Goal: Task Accomplishment & Management: Manage account settings

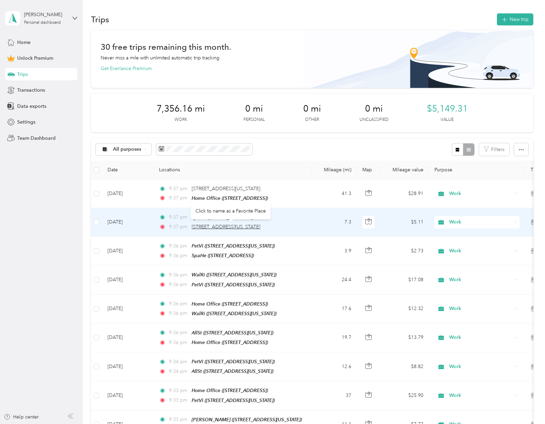
click at [243, 226] on span "[STREET_ADDRESS][US_STATE]" at bounding box center [225, 227] width 69 height 6
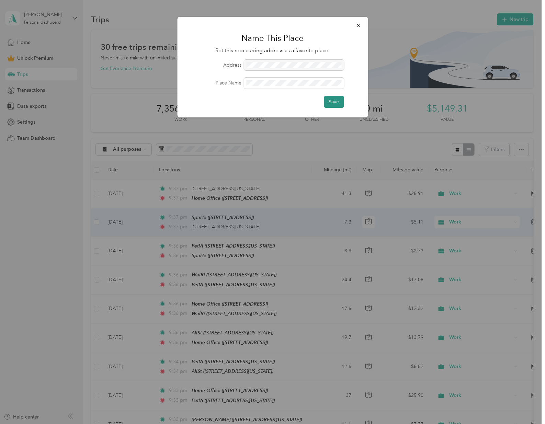
click at [334, 100] on button "Save" at bounding box center [334, 102] width 20 height 12
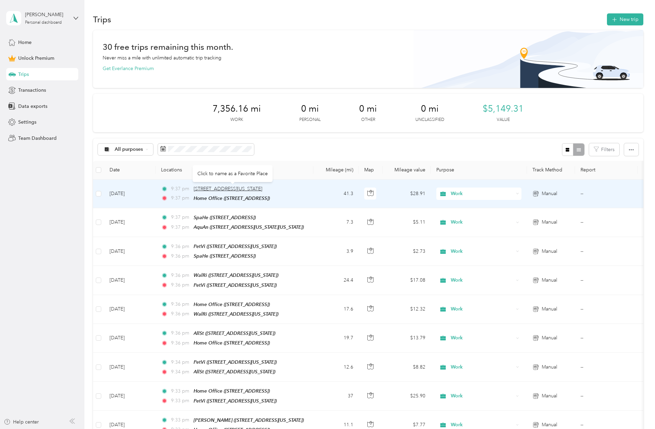
click at [241, 187] on span "[STREET_ADDRESS][US_STATE]" at bounding box center [228, 189] width 69 height 6
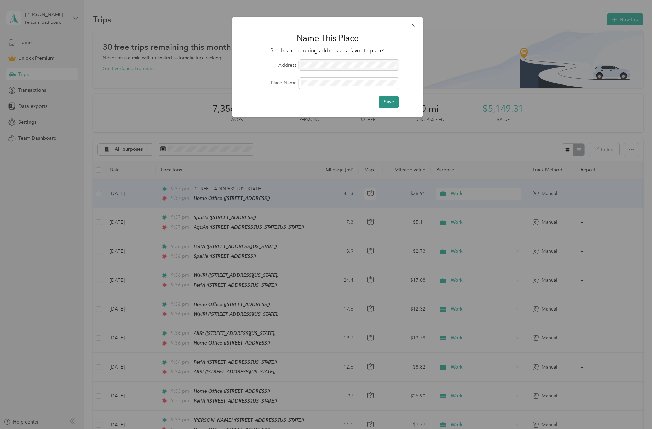
click at [377, 104] on button "Save" at bounding box center [389, 102] width 20 height 12
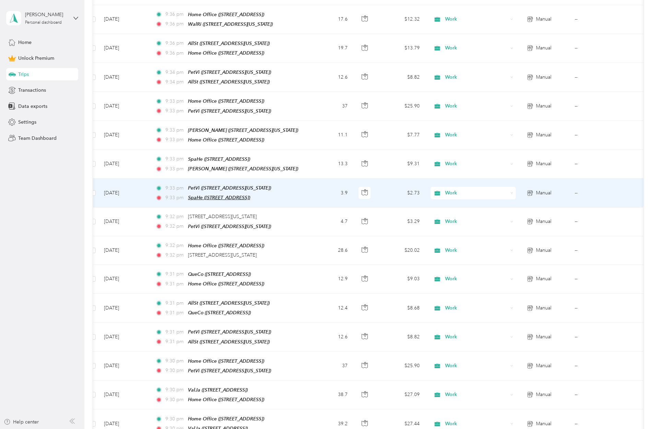
scroll to position [291, 0]
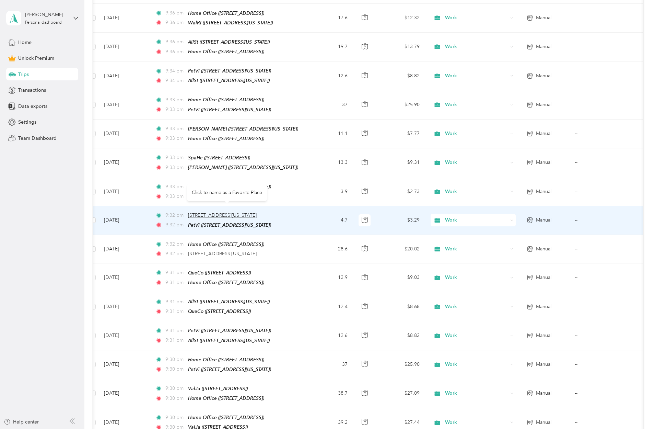
click at [206, 212] on span "[STREET_ADDRESS][US_STATE]" at bounding box center [222, 215] width 69 height 6
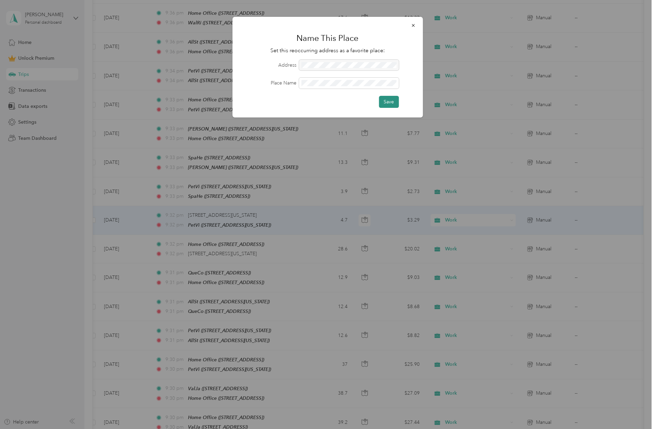
click at [377, 103] on button "Save" at bounding box center [389, 102] width 20 height 12
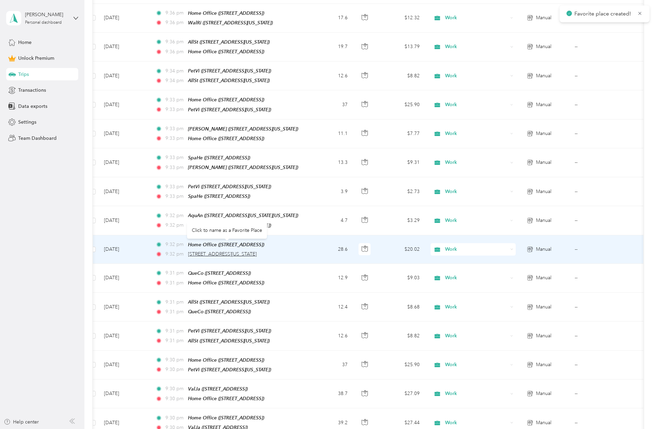
click at [202, 251] on span "[STREET_ADDRESS][US_STATE]" at bounding box center [222, 254] width 69 height 6
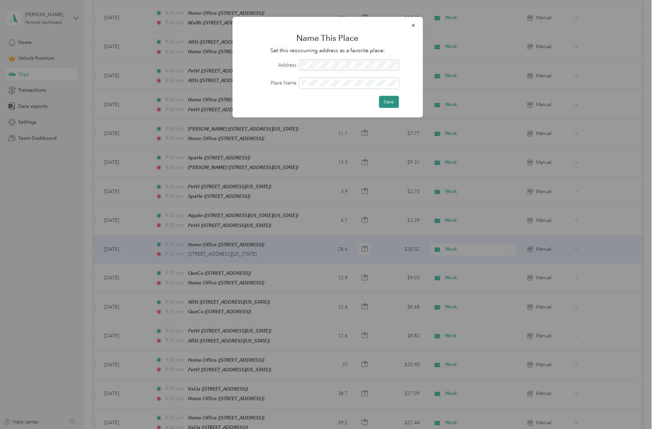
click at [377, 100] on button "Save" at bounding box center [389, 102] width 20 height 12
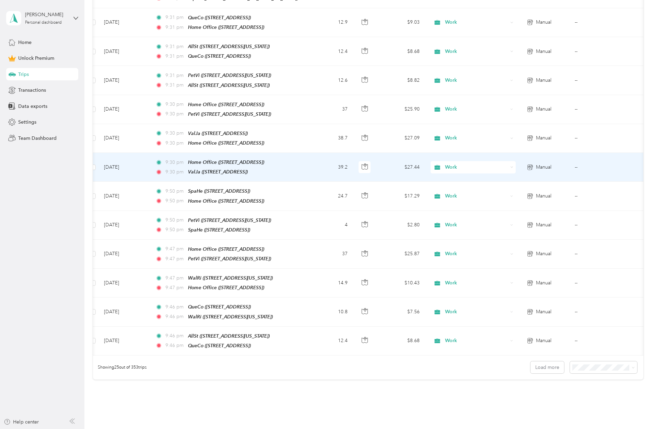
scroll to position [547, 0]
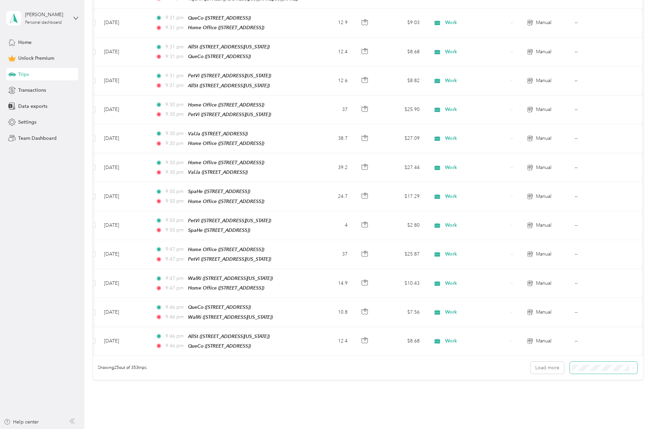
click at [377, 366] on icon at bounding box center [633, 367] width 3 height 3
click at [377, 378] on li "50 per load" at bounding box center [605, 374] width 67 height 12
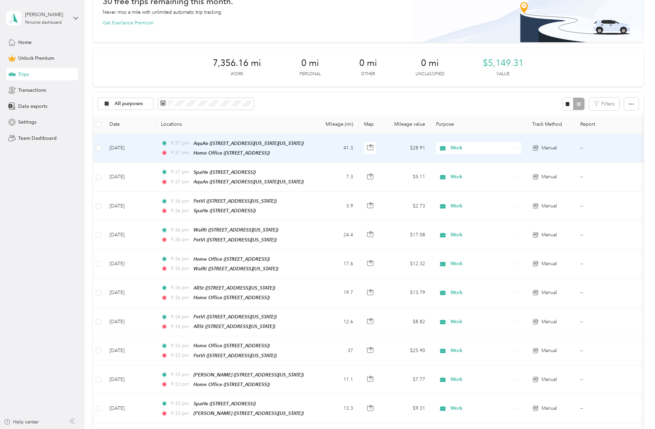
click at [377, 147] on icon at bounding box center [517, 148] width 3 height 3
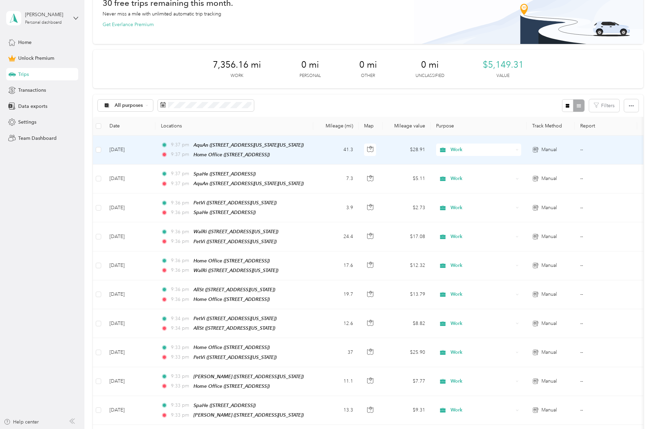
click at [377, 187] on li "Speech Therapy In-Home Services" at bounding box center [485, 185] width 98 height 12
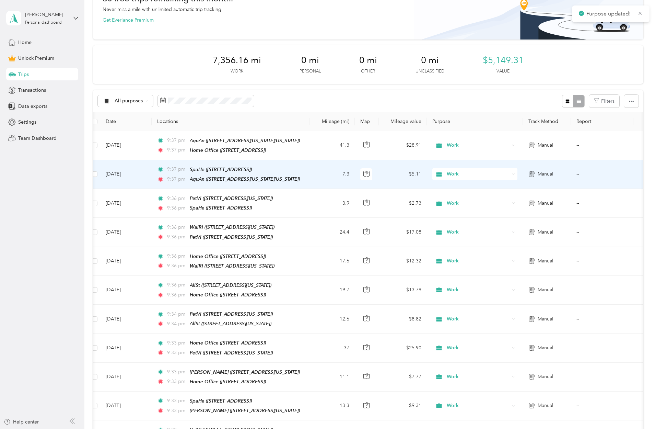
scroll to position [0, 4]
click at [377, 173] on icon at bounding box center [512, 174] width 3 height 3
click at [377, 209] on span "Speech Therapy In-Home Services" at bounding box center [487, 207] width 76 height 7
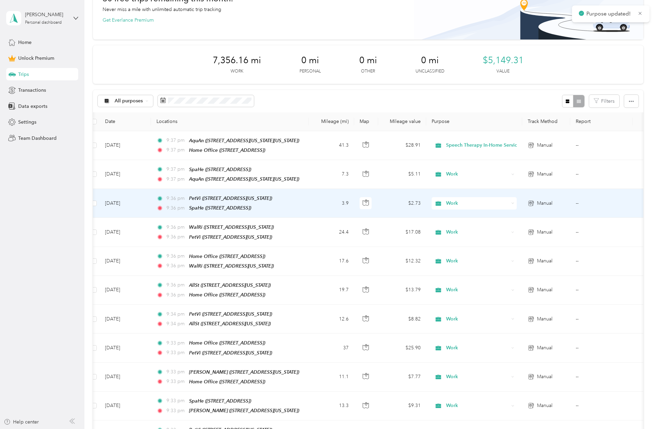
click at [377, 201] on icon at bounding box center [512, 202] width 3 height 3
click at [377, 239] on li "Speech Therapy In-Home Services" at bounding box center [481, 237] width 98 height 12
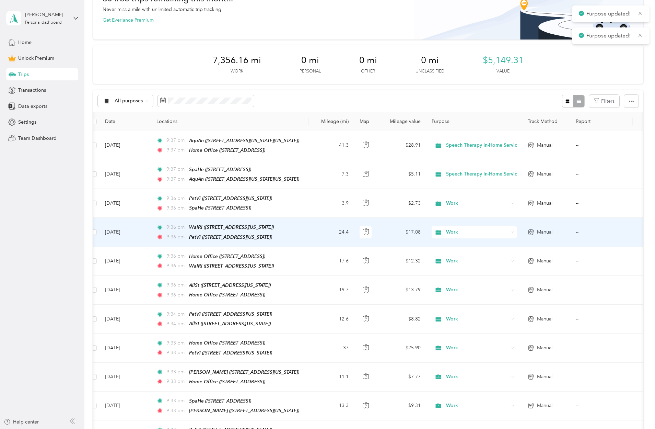
click at [377, 234] on div "Work" at bounding box center [474, 232] width 85 height 12
click at [377, 266] on span "Speech Therapy In-Home Services" at bounding box center [487, 265] width 76 height 7
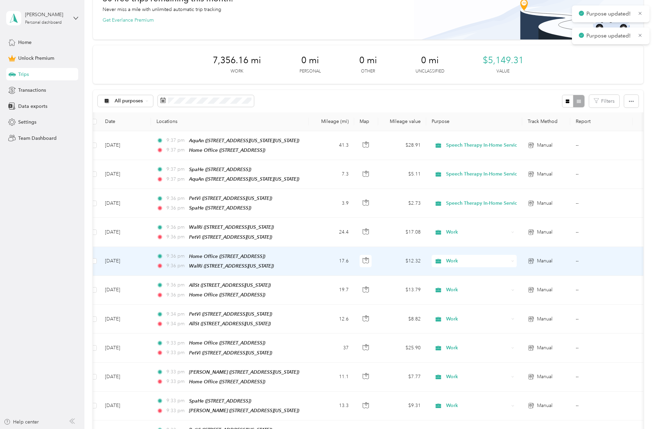
click at [377, 259] on icon at bounding box center [512, 260] width 3 height 3
click at [377, 296] on li "Speech Therapy In-Home Services" at bounding box center [481, 294] width 98 height 12
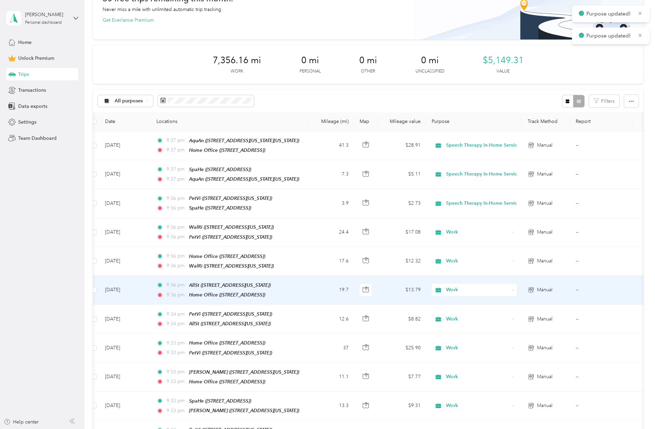
scroll to position [0, 4]
click at [377, 288] on icon at bounding box center [513, 289] width 3 height 3
click at [377, 323] on span "Speech Therapy In-Home Services" at bounding box center [487, 322] width 76 height 7
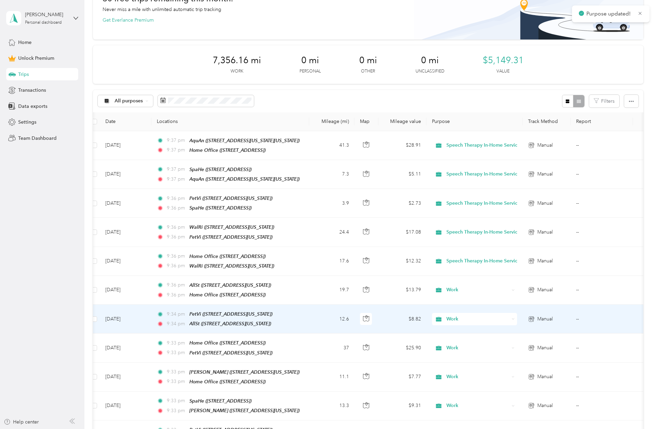
click at [377, 317] on icon at bounding box center [513, 318] width 3 height 3
click at [377, 351] on span "Speech Therapy In-Home Services" at bounding box center [487, 350] width 76 height 7
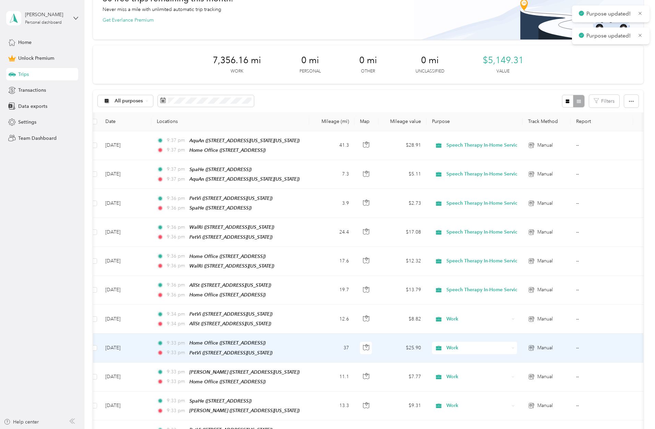
click at [377, 344] on div "Work" at bounding box center [474, 347] width 85 height 12
click at [377, 271] on li "Speech Therapy In-Home Services" at bounding box center [481, 269] width 98 height 12
click at [377, 342] on div "Work" at bounding box center [474, 347] width 85 height 12
click at [377, 271] on li "Speech Therapy In-Home Services" at bounding box center [485, 268] width 106 height 12
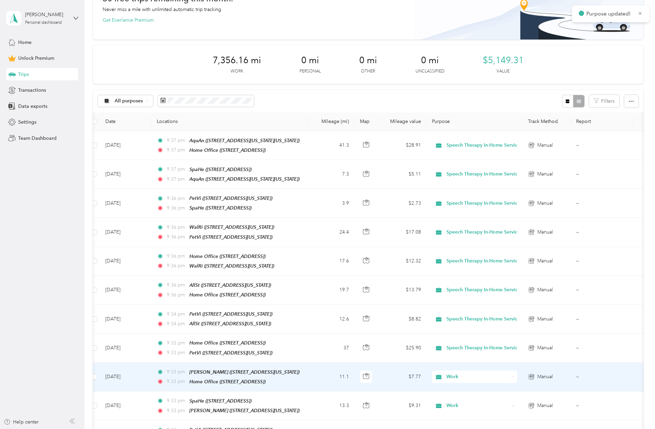
click at [377, 375] on icon at bounding box center [513, 376] width 3 height 3
click at [377, 297] on span "Speech Therapy In-Home Services" at bounding box center [487, 296] width 76 height 7
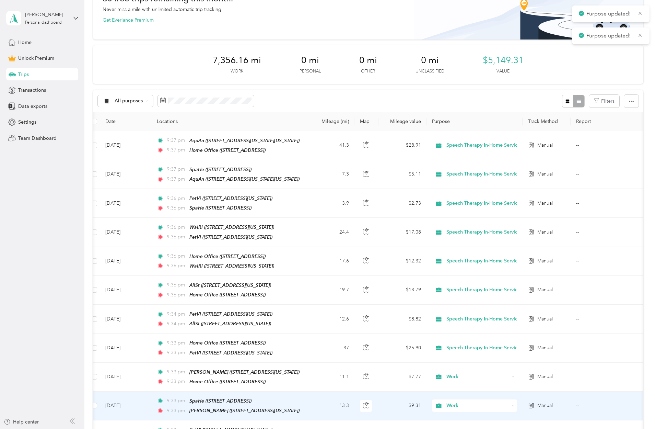
click at [377, 401] on span "Work" at bounding box center [477, 405] width 63 height 8
click at [377, 326] on span "Speech Therapy In-Home Services" at bounding box center [487, 324] width 76 height 7
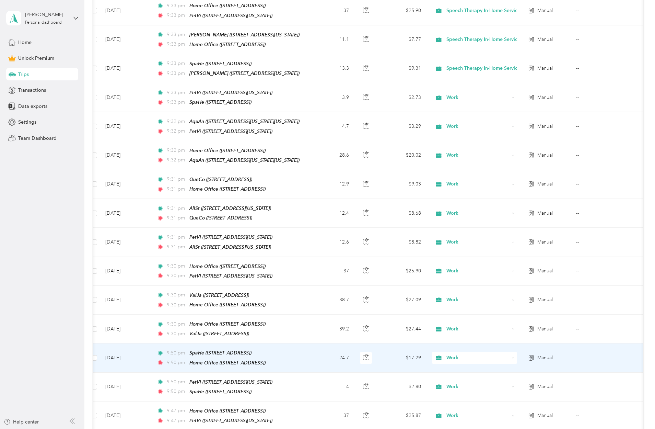
scroll to position [402, 0]
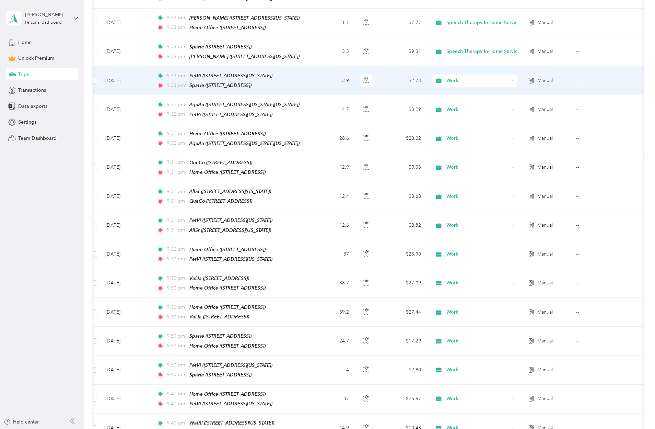
click at [377, 79] on icon at bounding box center [513, 80] width 3 height 3
click at [377, 111] on span "Speech Therapy In-Home Services" at bounding box center [487, 109] width 76 height 7
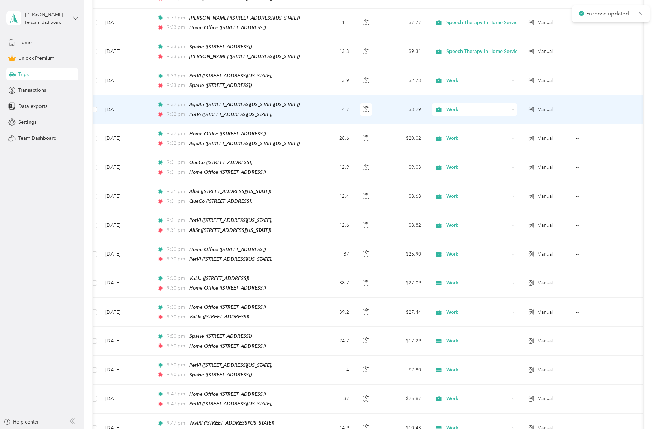
click at [377, 108] on icon at bounding box center [513, 109] width 3 height 3
click at [377, 135] on span "Speech Therapy In-Home Services" at bounding box center [487, 138] width 76 height 7
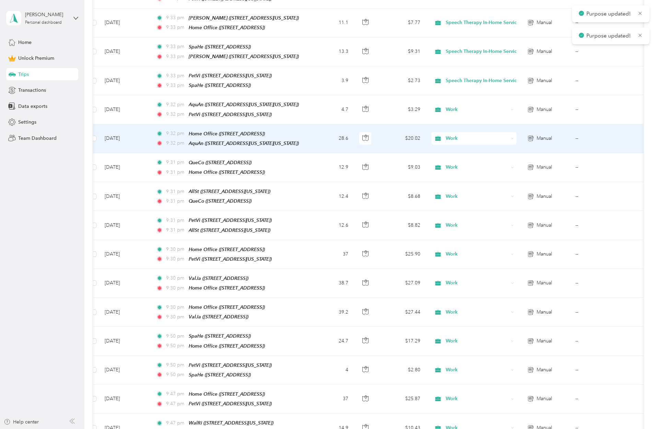
click at [377, 132] on div "Work" at bounding box center [473, 138] width 85 height 12
click at [377, 165] on span "Speech Therapy In-Home Services" at bounding box center [487, 166] width 76 height 7
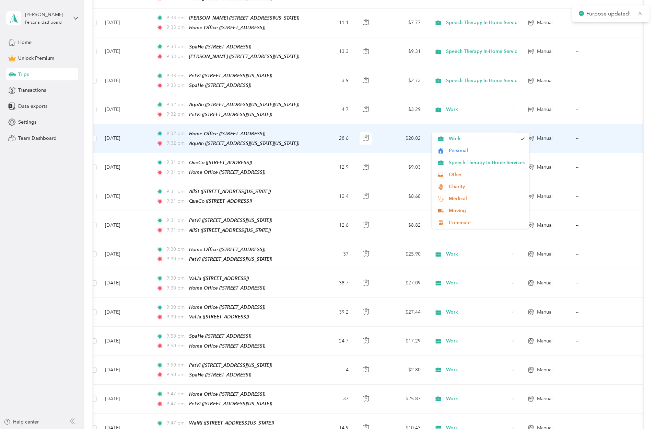
scroll to position [0, 0]
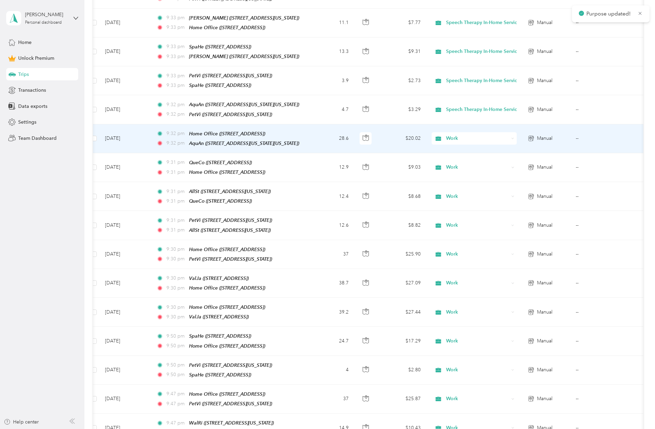
click at [377, 132] on div "Work" at bounding box center [474, 138] width 85 height 12
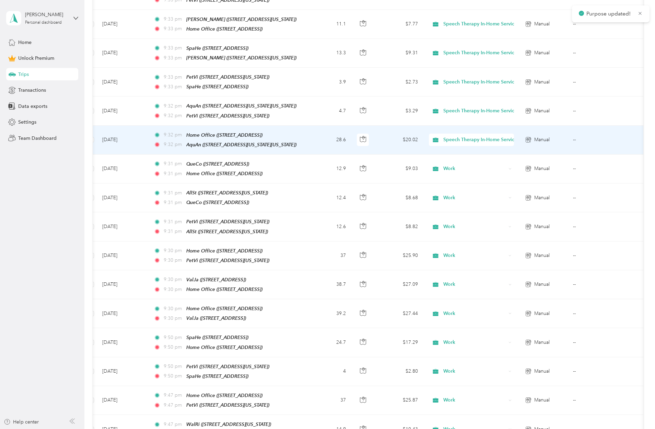
click at [377, 169] on li "Speech Therapy In-Home Services" at bounding box center [482, 168] width 106 height 12
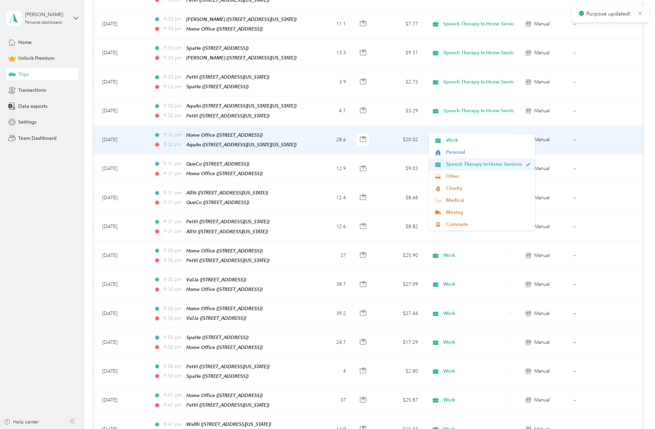
scroll to position [0, 0]
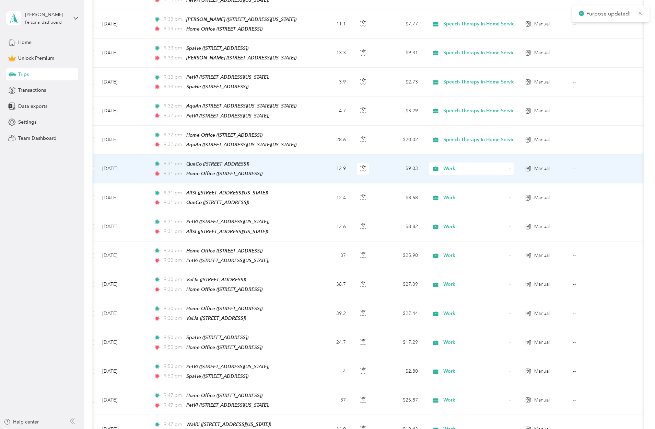
click at [377, 162] on div "Work" at bounding box center [471, 168] width 85 height 12
click at [377, 195] on span "Speech Therapy In-Home Services" at bounding box center [484, 195] width 76 height 7
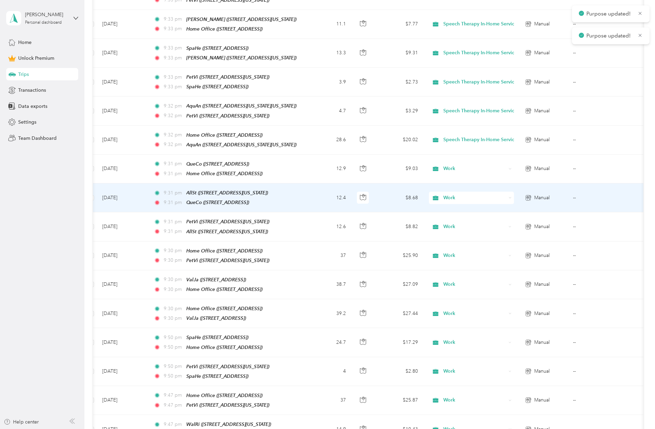
click at [377, 196] on icon at bounding box center [509, 197] width 3 height 3
click at [377, 223] on span "Speech Therapy In-Home Services" at bounding box center [484, 224] width 76 height 7
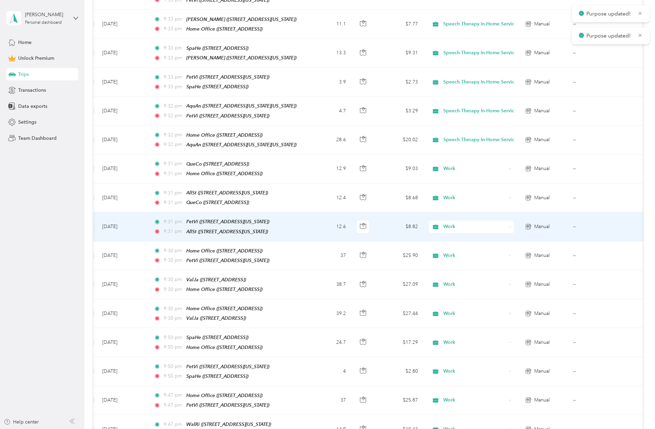
click at [377, 225] on icon at bounding box center [509, 226] width 3 height 3
click at [377, 252] on span "Speech Therapy In-Home Services" at bounding box center [484, 249] width 76 height 7
click at [377, 225] on icon at bounding box center [509, 226] width 3 height 3
click at [377, 254] on li "Speech Therapy In-Home Services" at bounding box center [478, 252] width 98 height 12
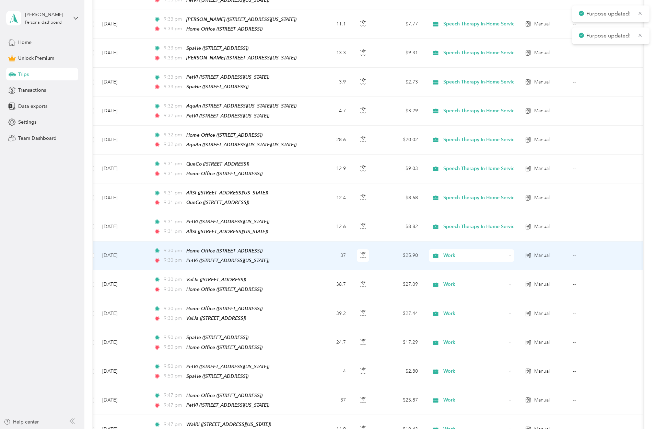
click at [377, 249] on div "Work" at bounding box center [471, 255] width 85 height 12
drag, startPoint x: 501, startPoint y: 283, endPoint x: 505, endPoint y: 276, distance: 8.6
click at [377, 283] on li "Speech Therapy In-Home Services" at bounding box center [478, 280] width 98 height 12
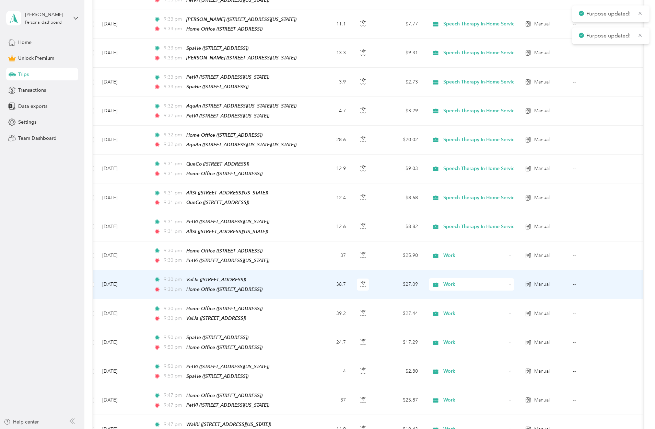
click at [377, 283] on icon at bounding box center [509, 284] width 3 height 3
click at [377, 309] on span "Speech Therapy In-Home Services" at bounding box center [484, 308] width 76 height 7
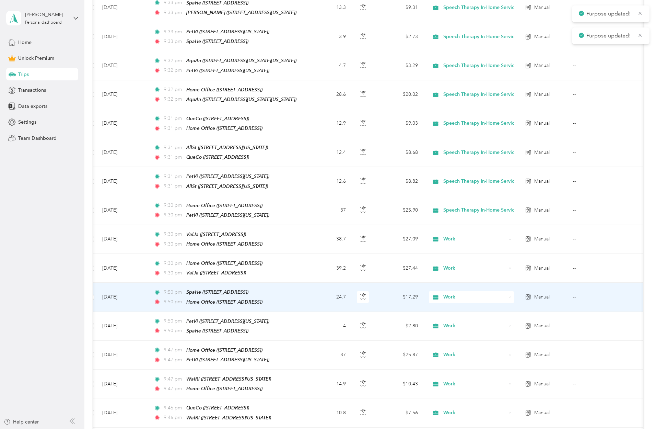
scroll to position [447, 0]
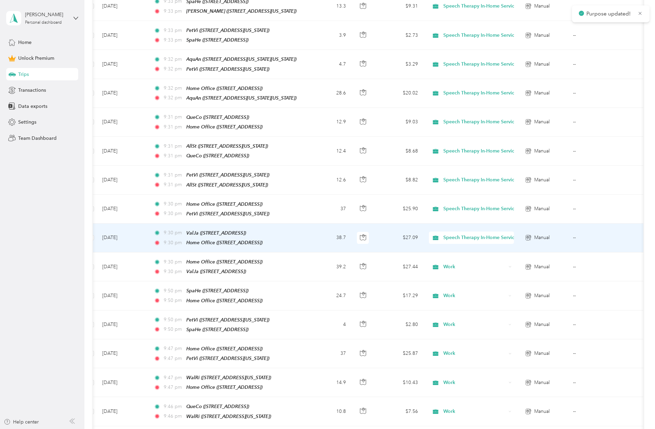
click at [377, 234] on span "Speech Therapy In-Home Services" at bounding box center [481, 238] width 76 height 8
click at [377, 265] on li "Speech Therapy In-Home Services" at bounding box center [483, 263] width 106 height 12
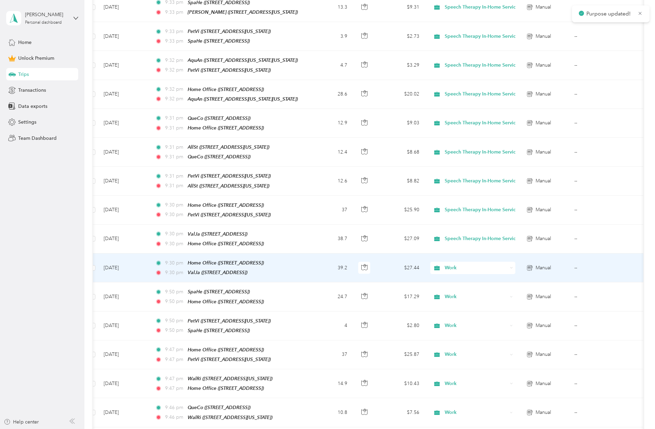
click at [377, 266] on icon at bounding box center [511, 267] width 3 height 3
click at [377, 292] on span "Speech Therapy In-Home Services" at bounding box center [485, 291] width 76 height 7
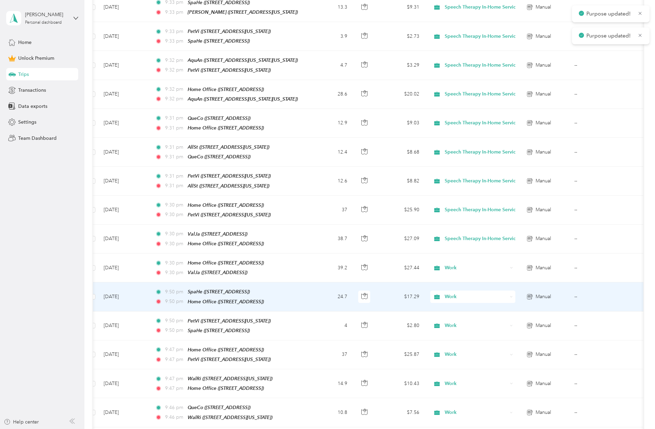
click at [377, 295] on icon at bounding box center [511, 296] width 3 height 3
click at [377, 321] on li "Speech Therapy In-Home Services" at bounding box center [479, 317] width 98 height 12
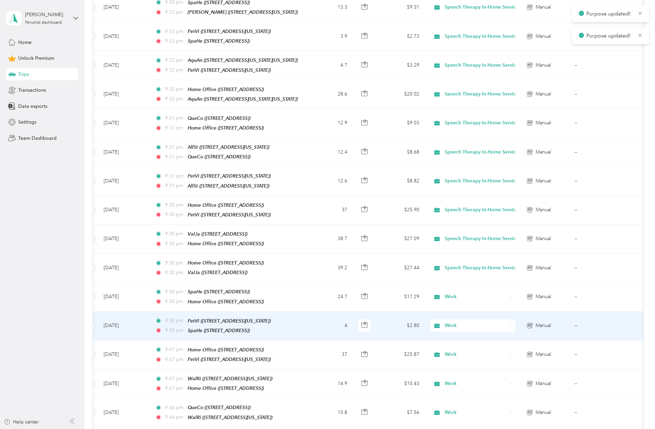
scroll to position [0, 6]
click at [377, 325] on icon at bounding box center [511, 325] width 2 height 1
click at [377, 350] on li "Speech Therapy In-Home Services" at bounding box center [479, 348] width 98 height 12
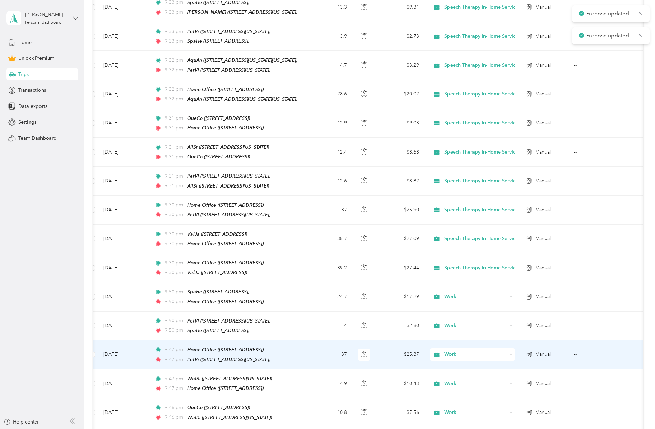
click at [377, 348] on div "Work" at bounding box center [472, 354] width 85 height 12
click at [377, 266] on span "Speech Therapy In-Home Services" at bounding box center [485, 265] width 76 height 7
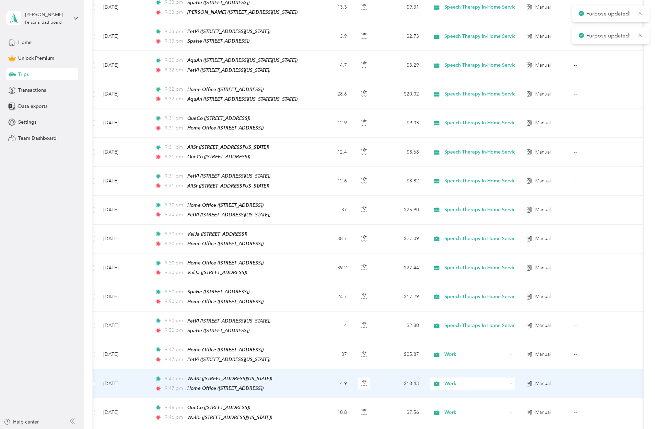
click at [377, 382] on icon at bounding box center [511, 383] width 3 height 3
click at [377, 296] on span "Speech Therapy In-Home Services" at bounding box center [485, 293] width 76 height 7
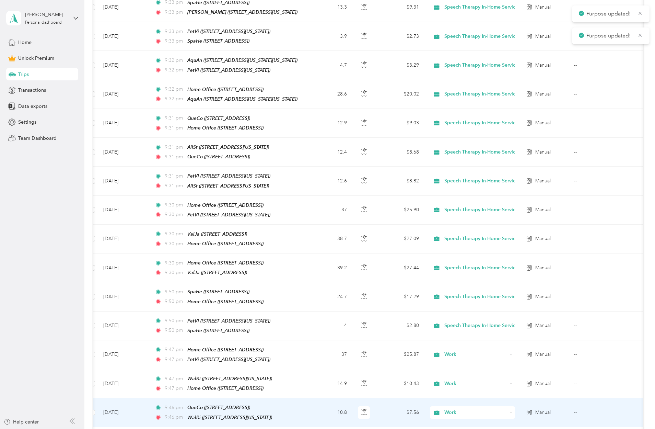
click at [377, 406] on div "Work" at bounding box center [472, 412] width 85 height 12
click at [377, 326] on li "Speech Therapy In-Home Services" at bounding box center [479, 323] width 98 height 12
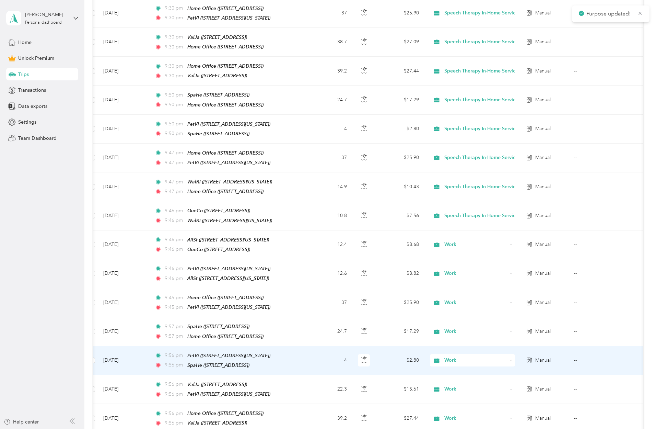
scroll to position [643, 0]
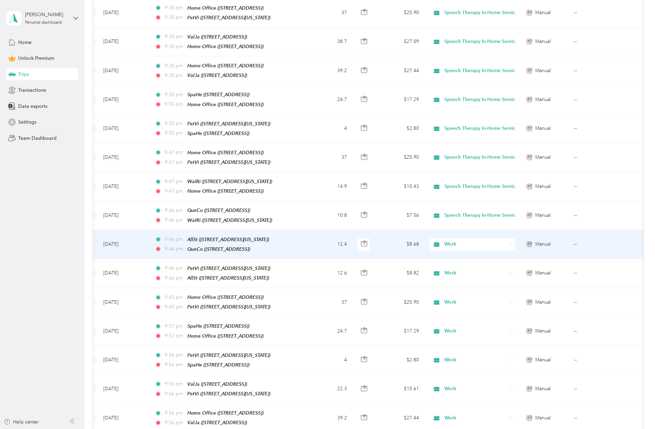
click at [377, 238] on div "Work" at bounding box center [472, 244] width 85 height 12
click at [377, 264] on span "Speech Therapy In-Home Services" at bounding box center [485, 261] width 76 height 7
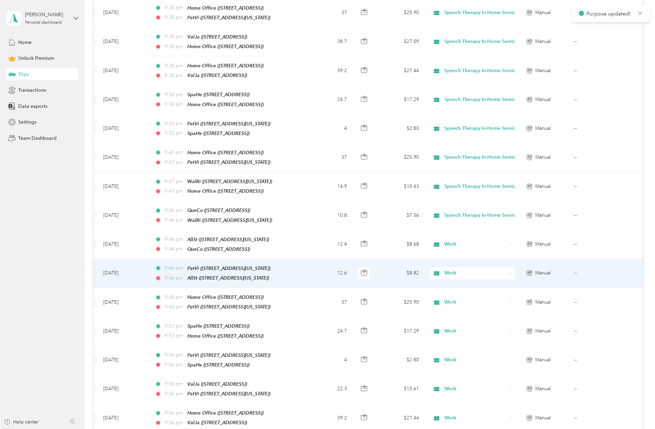
click at [377, 267] on div "Work" at bounding box center [472, 273] width 85 height 12
click at [377, 292] on span "Speech Therapy In-Home Services" at bounding box center [485, 291] width 76 height 7
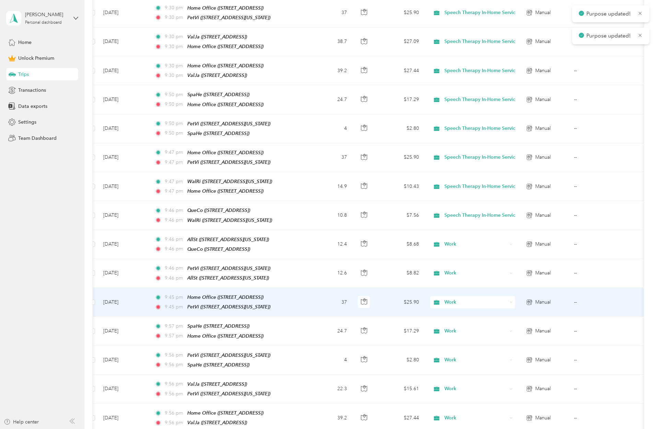
click at [377, 296] on div "Work" at bounding box center [472, 302] width 85 height 12
click at [377, 319] on span "Speech Therapy In-Home Services" at bounding box center [485, 318] width 76 height 7
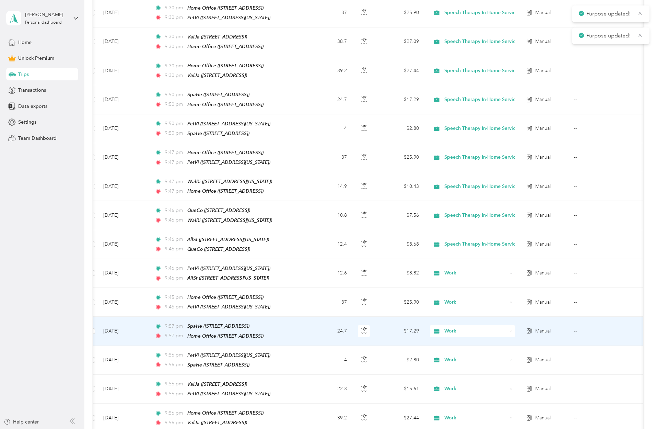
click at [377, 329] on icon at bounding box center [511, 330] width 3 height 3
click at [377, 351] on li "Speech Therapy In-Home Services" at bounding box center [479, 347] width 98 height 12
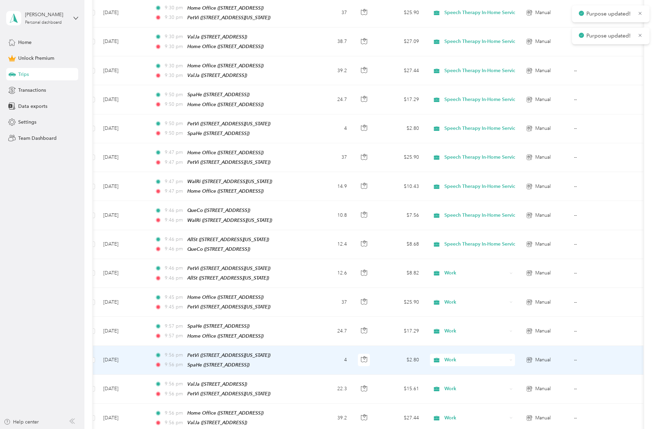
click at [377, 353] on div "Work" at bounding box center [472, 359] width 85 height 12
click at [377, 268] on span "Speech Therapy In-Home Services" at bounding box center [485, 266] width 76 height 7
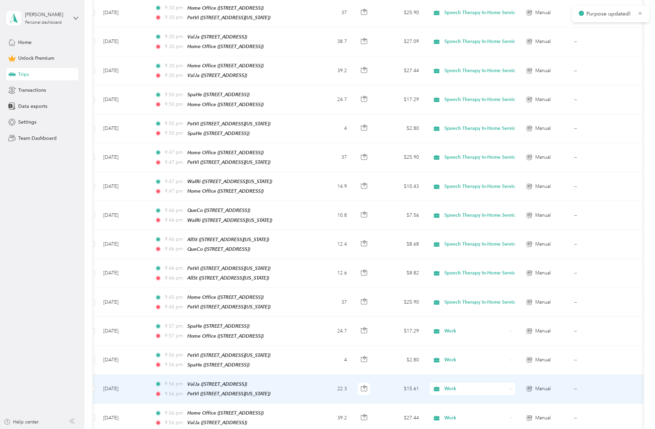
drag, startPoint x: 513, startPoint y: 370, endPoint x: 512, endPoint y: 361, distance: 9.0
click at [377, 382] on div "Work" at bounding box center [472, 388] width 85 height 12
click at [377, 295] on span "Speech Therapy In-Home Services" at bounding box center [485, 293] width 76 height 7
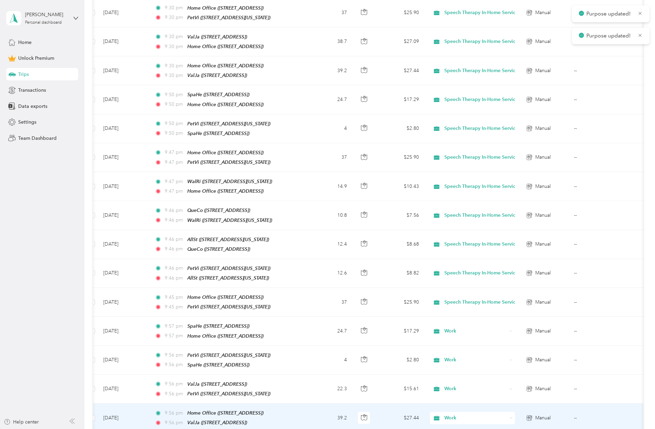
click at [377, 411] on div "Work" at bounding box center [472, 417] width 85 height 12
click at [377, 323] on span "Speech Therapy In-Home Services" at bounding box center [485, 323] width 76 height 7
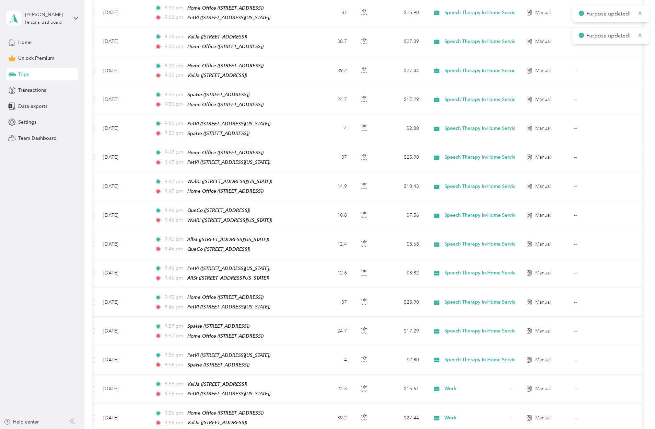
click at [377, 354] on li "Speech Therapy In-Home Services" at bounding box center [479, 350] width 98 height 12
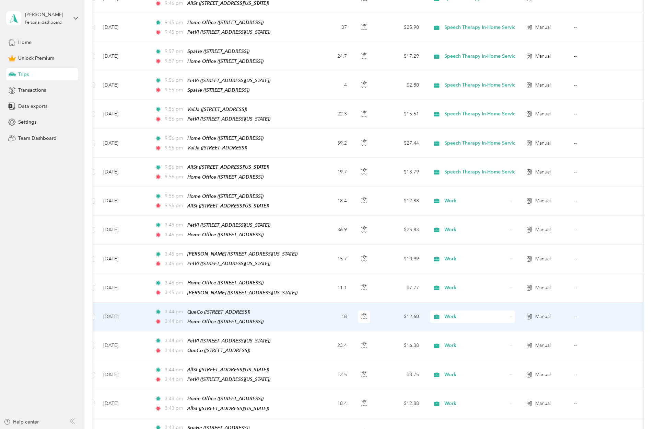
scroll to position [919, 0]
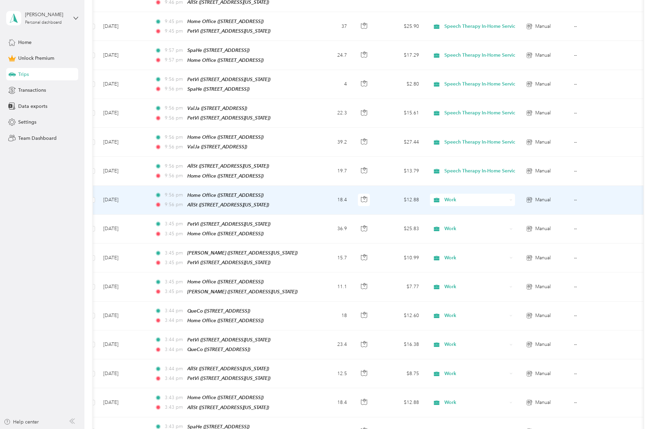
click at [377, 198] on icon at bounding box center [511, 199] width 3 height 3
drag, startPoint x: 515, startPoint y: 214, endPoint x: 515, endPoint y: 218, distance: 3.4
click at [377, 214] on span "Speech Therapy In-Home Services" at bounding box center [485, 213] width 76 height 7
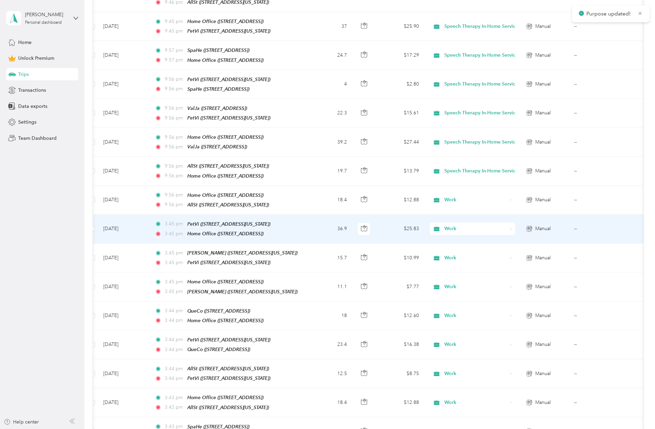
click at [377, 222] on div "Work" at bounding box center [472, 228] width 85 height 12
click at [377, 241] on span "Speech Therapy In-Home Services" at bounding box center [485, 241] width 76 height 7
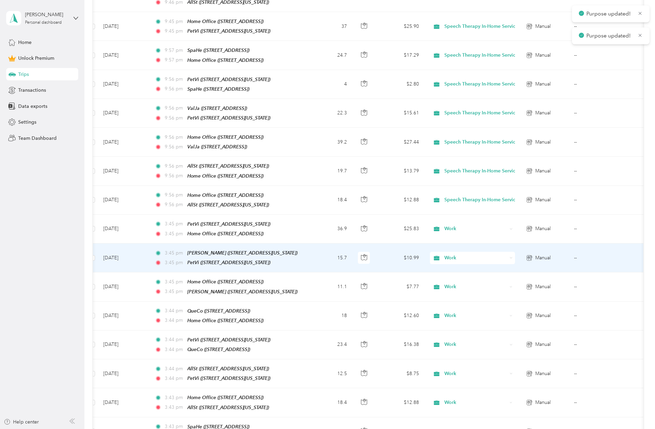
click at [377, 256] on icon at bounding box center [511, 257] width 3 height 3
click at [377, 270] on span "Speech Therapy In-Home Services" at bounding box center [485, 270] width 76 height 7
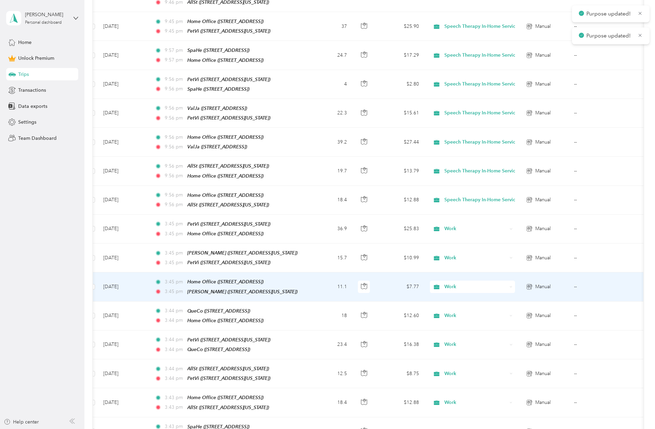
click at [377, 280] on div "Work" at bounding box center [472, 286] width 85 height 12
click at [377, 298] on span "Speech Therapy In-Home Services" at bounding box center [485, 298] width 76 height 7
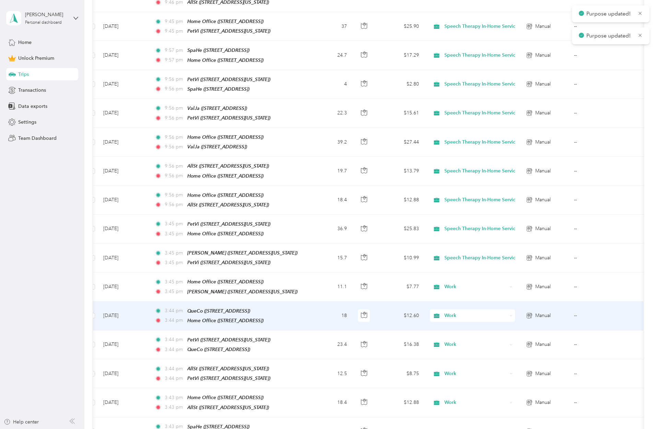
click at [377, 314] on icon at bounding box center [511, 315] width 3 height 3
click at [377, 329] on li "Speech Therapy In-Home Services" at bounding box center [479, 327] width 98 height 12
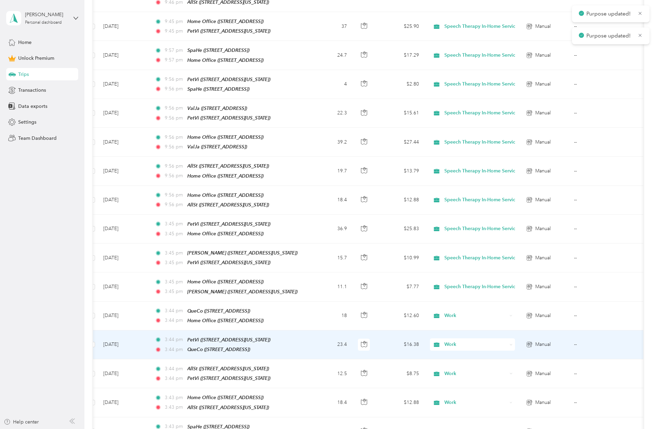
click at [377, 338] on div "Work" at bounding box center [472, 344] width 85 height 12
click at [377, 357] on li "Speech Therapy In-Home Services" at bounding box center [479, 355] width 98 height 12
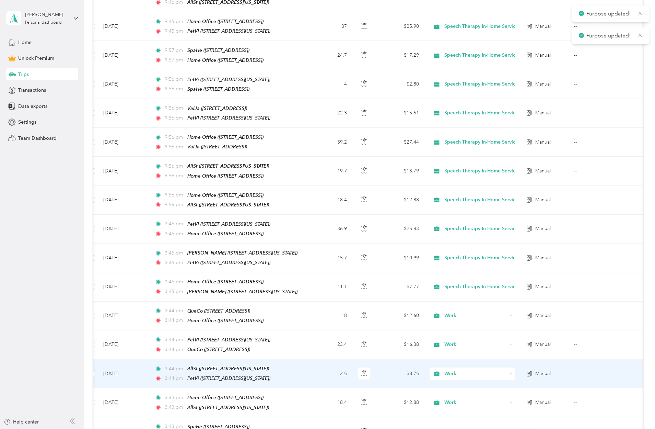
click at [377, 367] on div "Work" at bounding box center [472, 373] width 85 height 12
click at [377, 277] on li "Speech Therapy In-Home Services" at bounding box center [479, 274] width 98 height 12
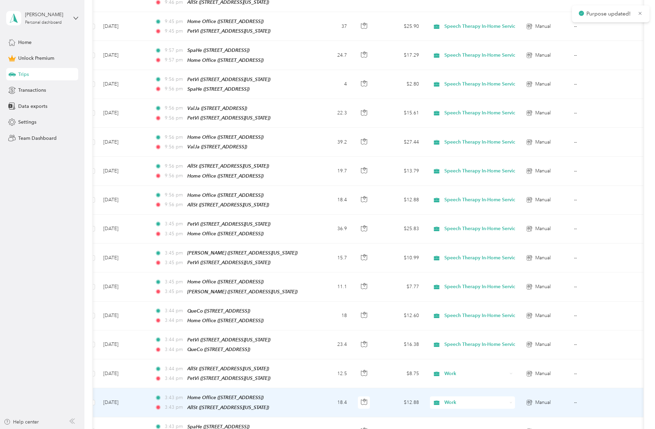
click at [377, 396] on div "Work" at bounding box center [472, 402] width 85 height 12
click at [377, 301] on span "Speech Therapy In-Home Services" at bounding box center [485, 301] width 76 height 7
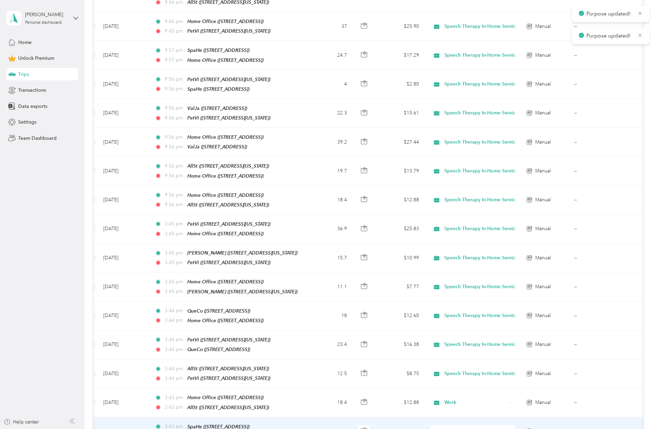
click at [377, 423] on icon at bounding box center [511, 431] width 3 height 3
click at [377, 333] on ol "Work Personal Speech Therapy In-Home Services Other Charity Medical Moving Comm…" at bounding box center [479, 348] width 98 height 96
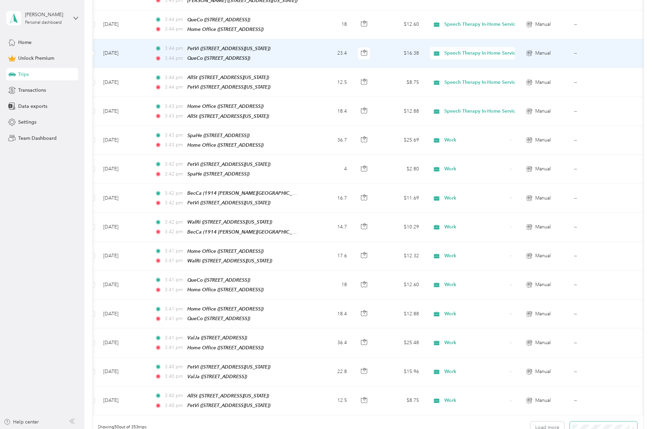
scroll to position [1214, 0]
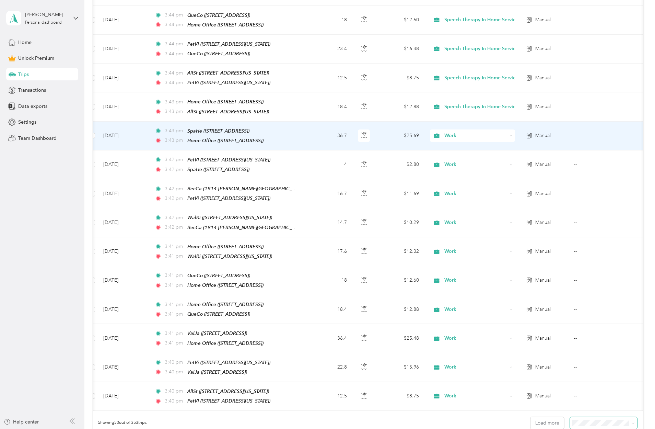
click at [377, 134] on icon at bounding box center [511, 135] width 3 height 3
click at [377, 147] on li "Speech Therapy In-Home Services" at bounding box center [479, 144] width 98 height 12
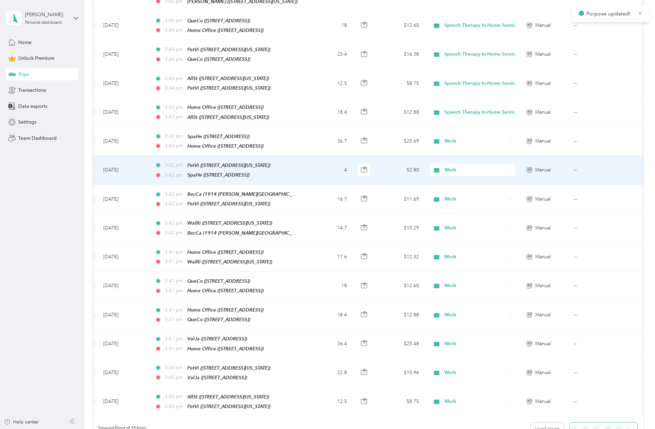
click at [377, 164] on div "Work" at bounding box center [472, 170] width 85 height 12
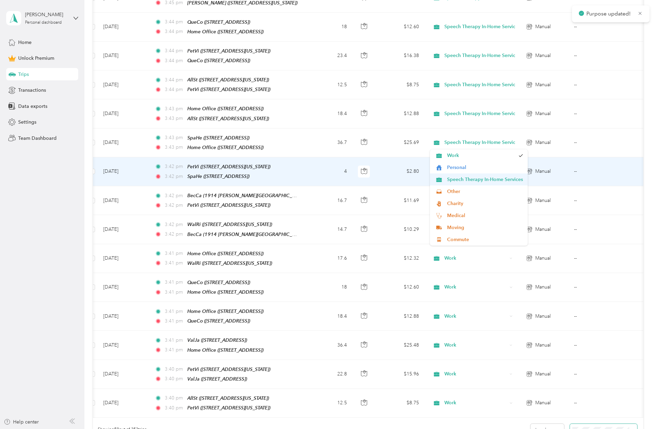
scroll to position [0, 0]
click at [377, 182] on li "Speech Therapy In-Home Services" at bounding box center [479, 179] width 98 height 12
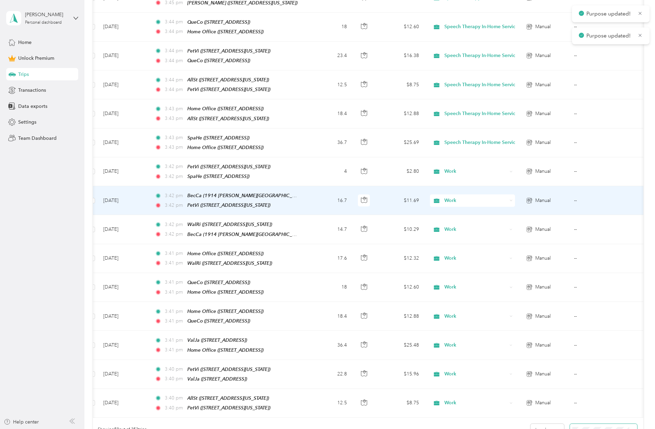
click at [377, 199] on icon at bounding box center [511, 200] width 3 height 3
click at [377, 206] on span "Speech Therapy In-Home Services" at bounding box center [485, 204] width 76 height 7
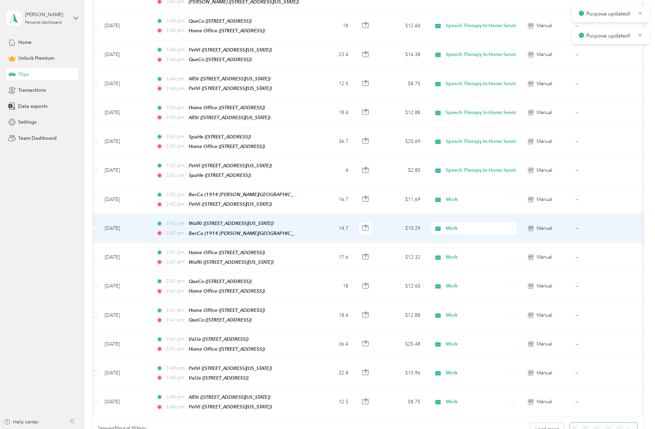
click at [377, 227] on icon at bounding box center [512, 228] width 3 height 3
click at [377, 235] on span "Speech Therapy In-Home Services" at bounding box center [486, 234] width 76 height 7
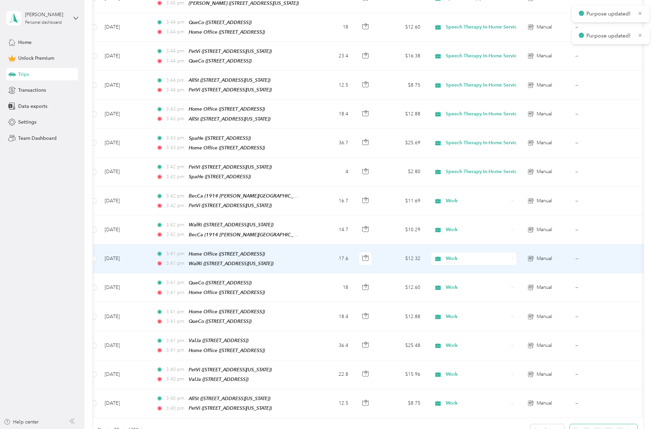
click at [377, 252] on div "Work" at bounding box center [473, 258] width 85 height 12
click at [377, 264] on span "Speech Therapy In-Home Services" at bounding box center [486, 263] width 76 height 7
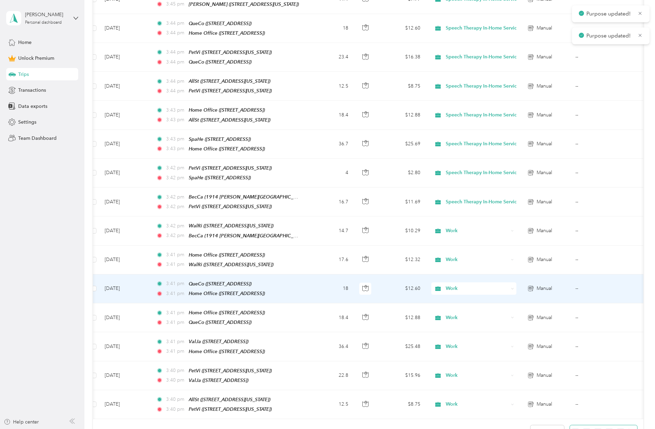
click at [377, 282] on div "Work" at bounding box center [473, 288] width 85 height 12
click at [377, 293] on span "Speech Therapy In-Home Services" at bounding box center [486, 293] width 76 height 7
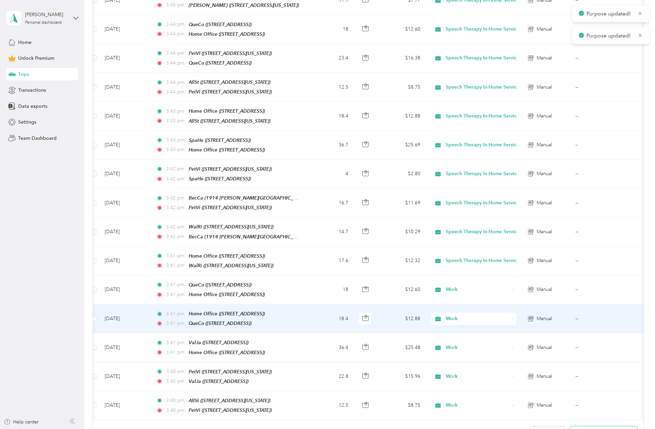
scroll to position [0, 0]
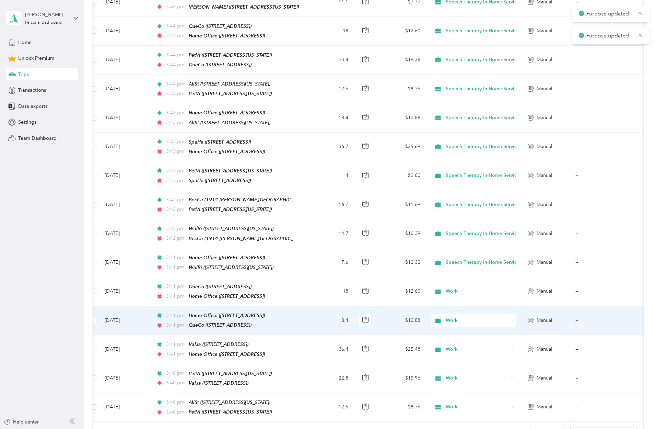
click at [377, 314] on div "Work" at bounding box center [473, 320] width 85 height 12
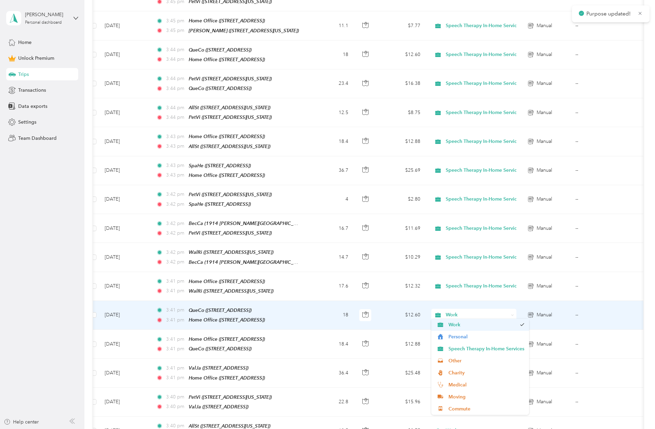
scroll to position [1178, 0]
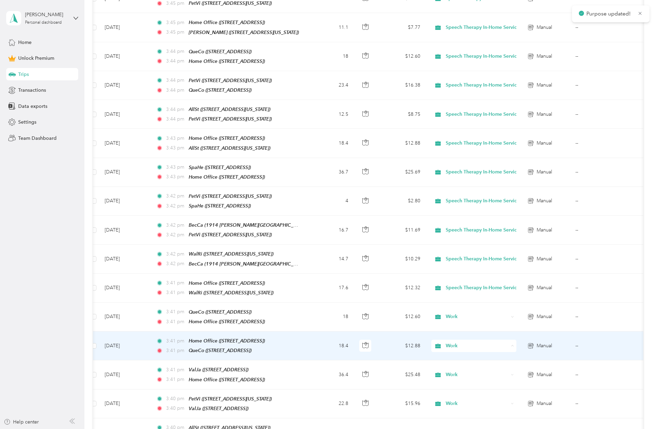
click at [377, 350] on span "Speech Therapy In-Home Services" at bounding box center [486, 350] width 76 height 7
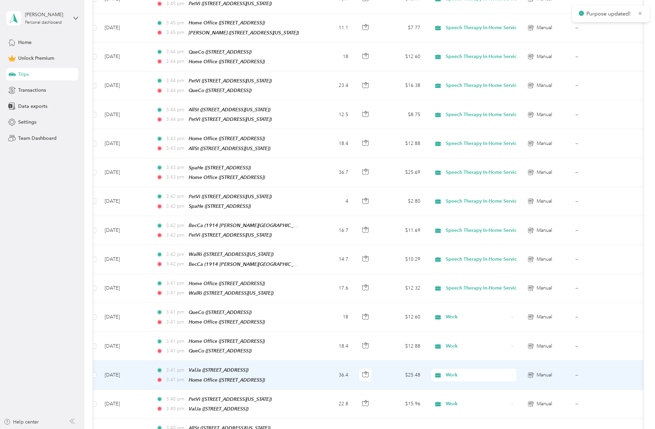
click at [377, 369] on div "Work" at bounding box center [473, 375] width 85 height 12
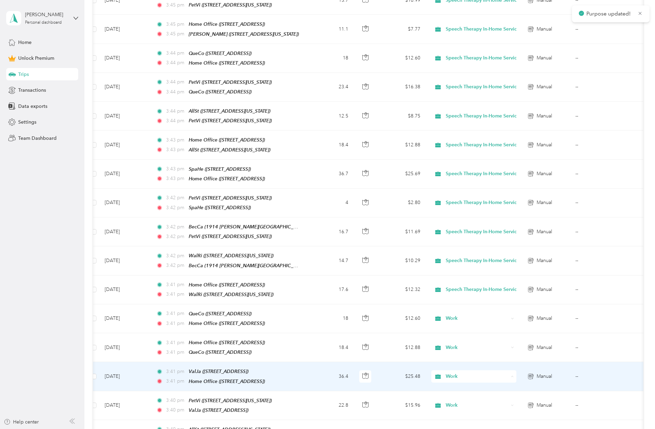
scroll to position [0, 0]
click at [377, 271] on span "Speech Therapy In-Home Services" at bounding box center [486, 268] width 76 height 7
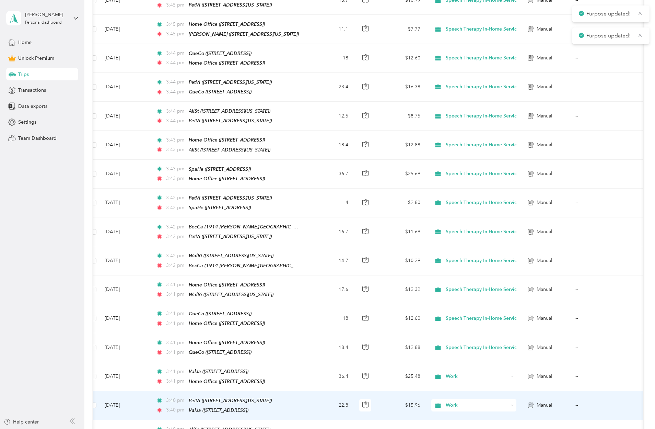
click at [377, 399] on div "Work" at bounding box center [473, 405] width 85 height 12
click at [377, 301] on li "Speech Therapy In-Home Services" at bounding box center [480, 298] width 98 height 12
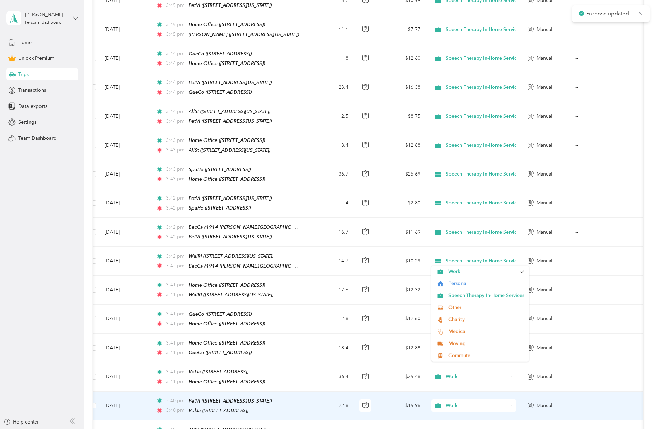
scroll to position [0, 0]
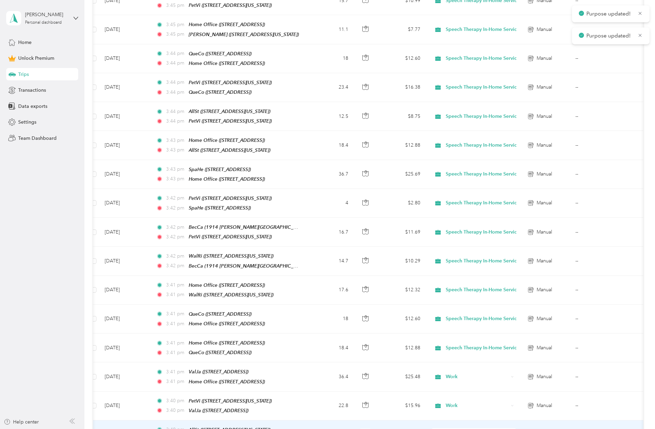
click at [377, 423] on div "Work" at bounding box center [473, 434] width 85 height 12
click at [377, 328] on span "Speech Therapy In-Home Services" at bounding box center [486, 326] width 76 height 7
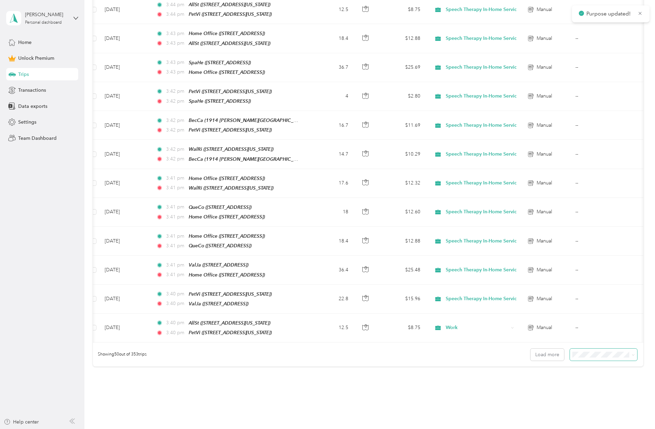
scroll to position [1282, 0]
click at [377, 353] on icon at bounding box center [633, 354] width 3 height 3
click at [377, 362] on li "100 per load" at bounding box center [605, 358] width 67 height 12
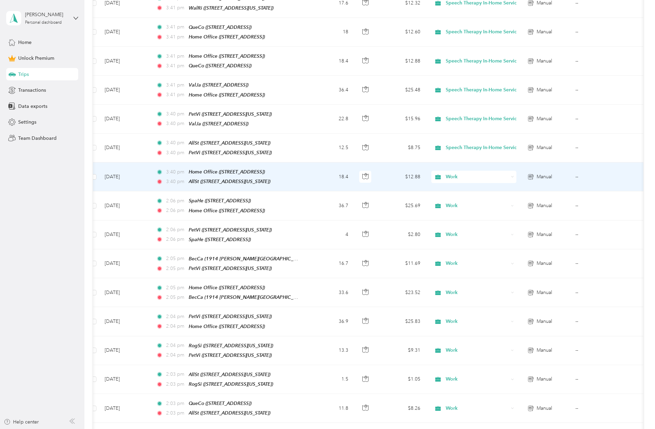
click at [377, 175] on icon at bounding box center [512, 176] width 3 height 3
click at [377, 179] on li "Speech Therapy In-Home Services" at bounding box center [480, 179] width 98 height 12
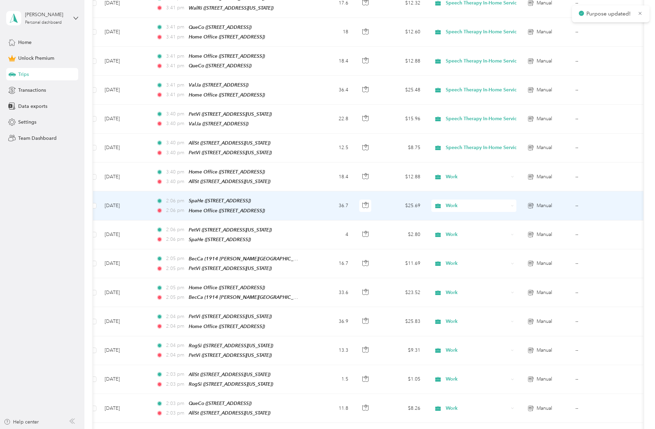
click at [377, 204] on icon at bounding box center [512, 205] width 3 height 3
click at [377, 209] on li "Speech Therapy In-Home Services" at bounding box center [480, 204] width 98 height 12
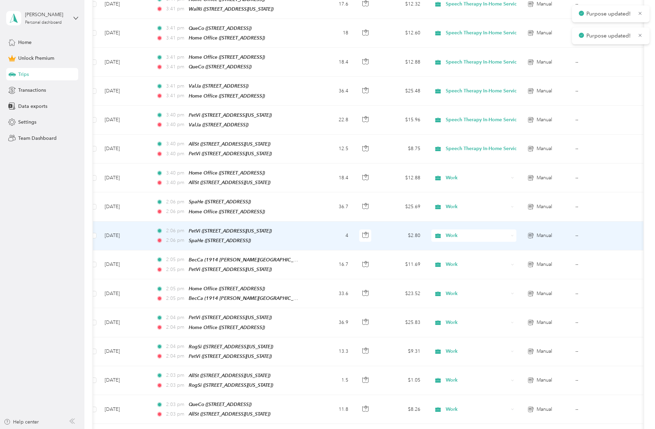
click at [377, 234] on icon at bounding box center [512, 235] width 3 height 3
click at [377, 236] on li "Speech Therapy In-Home Services" at bounding box center [480, 232] width 98 height 12
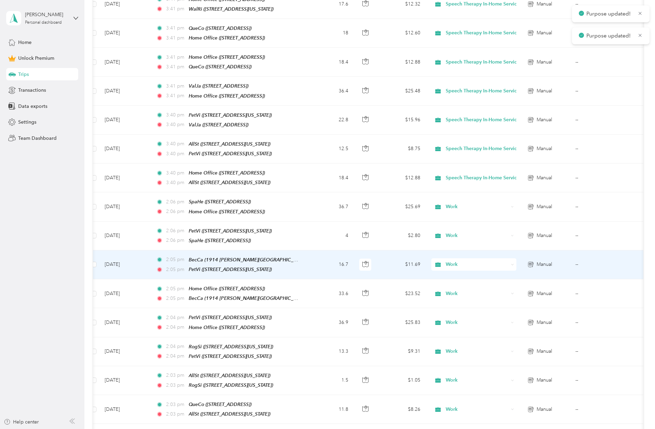
click at [377, 263] on icon at bounding box center [512, 264] width 3 height 3
click at [377, 263] on span "Speech Therapy In-Home Services" at bounding box center [486, 263] width 76 height 7
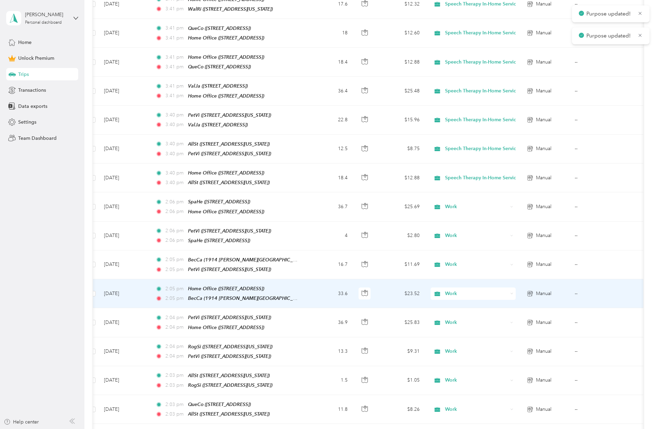
click at [377, 287] on div "Work" at bounding box center [473, 293] width 85 height 12
click at [377, 293] on span "Speech Therapy In-Home Services" at bounding box center [485, 292] width 76 height 7
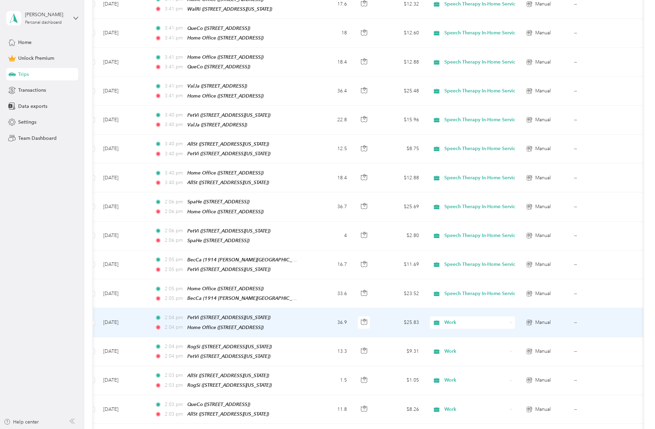
click at [377, 316] on div "Work" at bounding box center [472, 322] width 85 height 12
click at [377, 318] on span "Speech Therapy In-Home Services" at bounding box center [485, 320] width 76 height 7
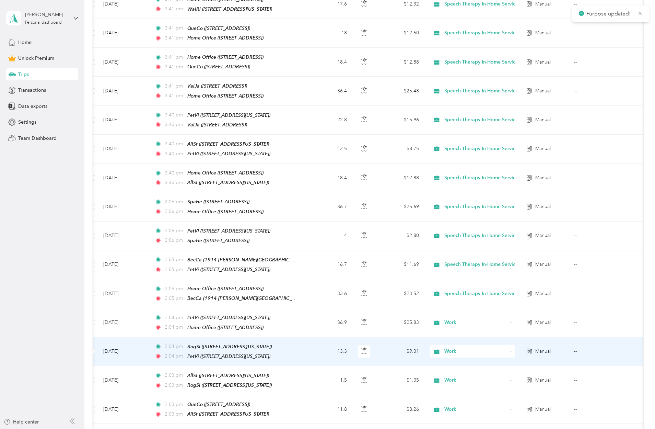
click at [377, 350] on icon at bounding box center [511, 351] width 3 height 3
click at [377, 346] on span "Speech Therapy In-Home Services" at bounding box center [485, 348] width 76 height 7
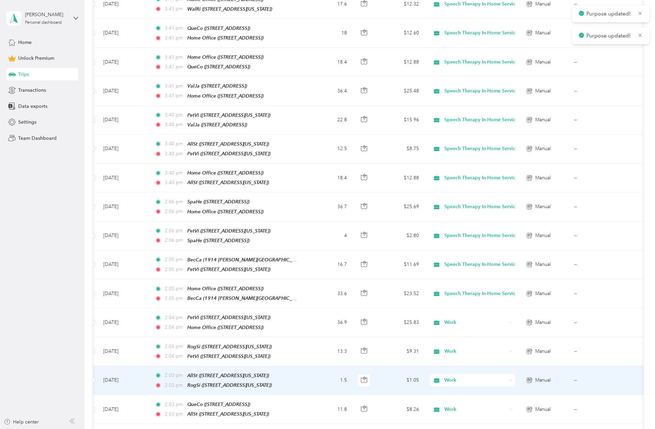
click at [377, 378] on icon at bounding box center [511, 379] width 3 height 3
click at [377, 265] on span "Speech Therapy In-Home Services" at bounding box center [485, 267] width 76 height 7
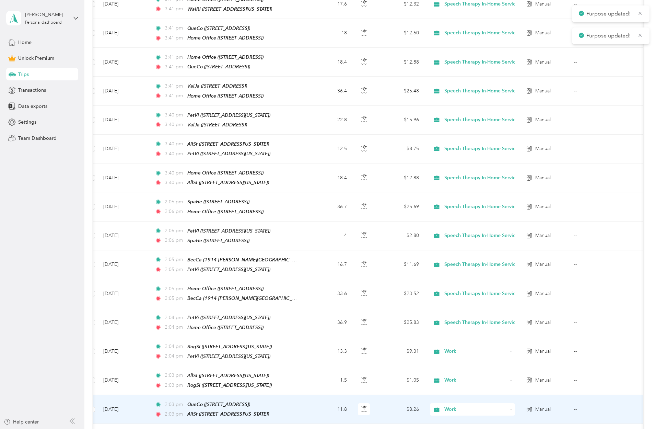
click at [377, 407] on icon at bounding box center [511, 408] width 3 height 3
click at [377, 297] on li "Speech Therapy In-Home Services" at bounding box center [479, 294] width 98 height 12
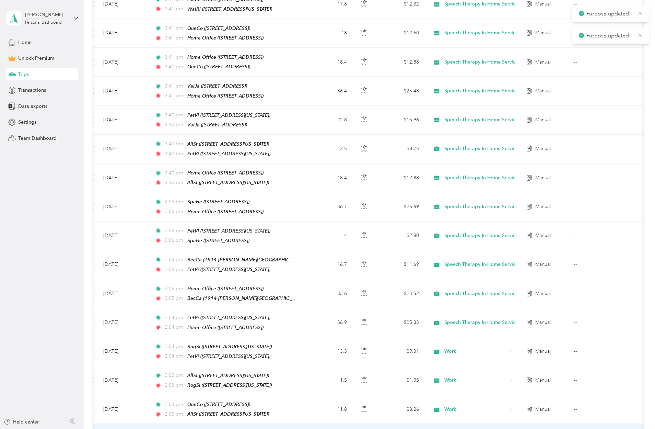
click at [377, 321] on span "Speech Therapy In-Home Services" at bounding box center [485, 323] width 76 height 7
